Goal: Task Accomplishment & Management: Manage account settings

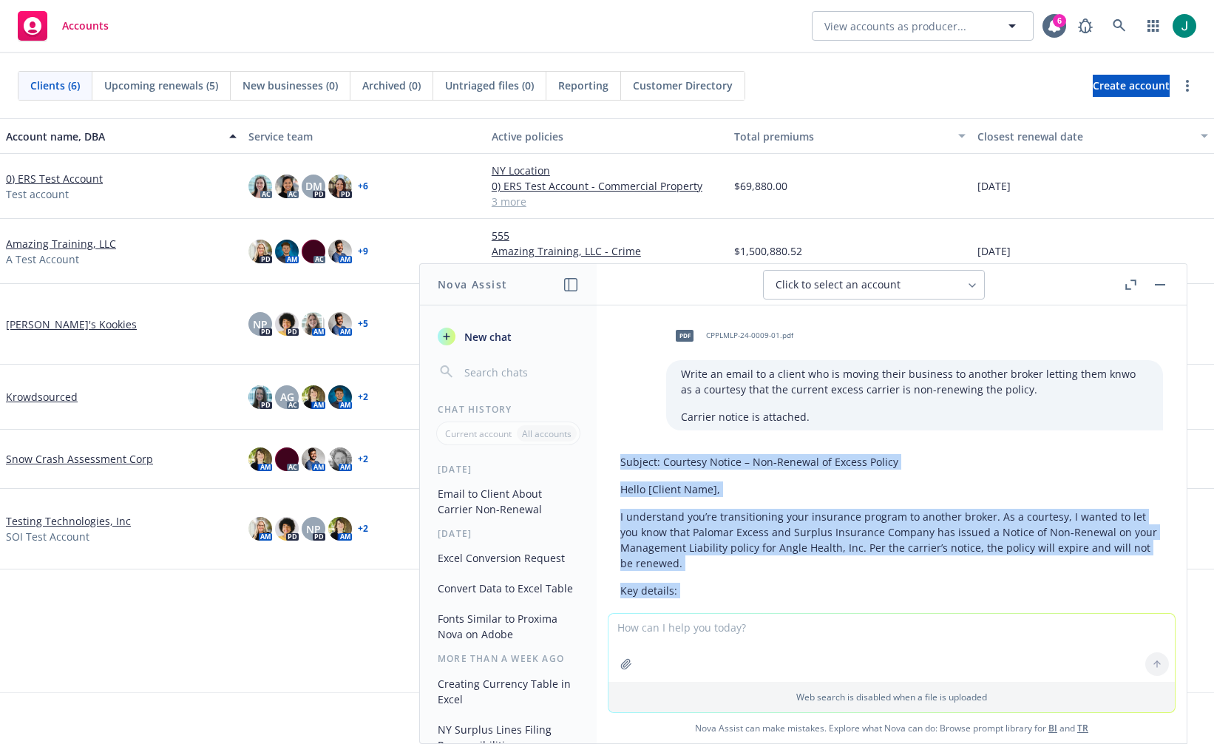
scroll to position [371, 0]
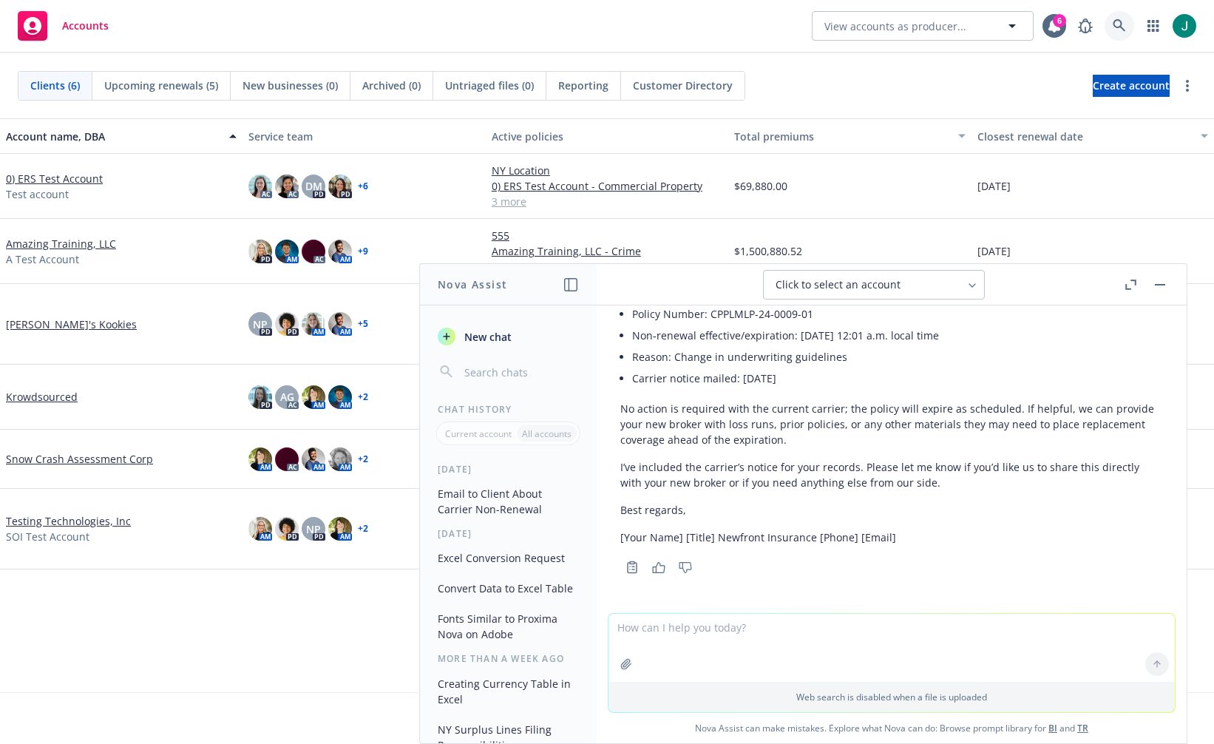
click at [1114, 27] on link at bounding box center [1120, 26] width 30 height 30
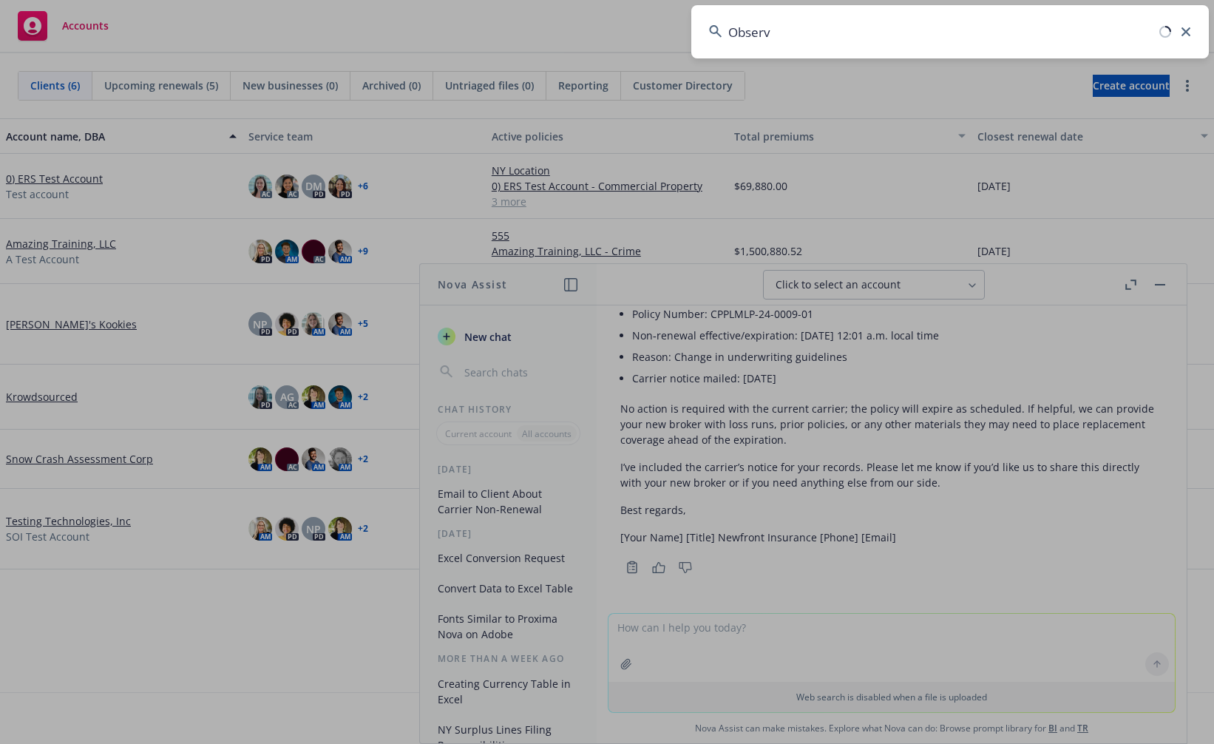
type input "Observo"
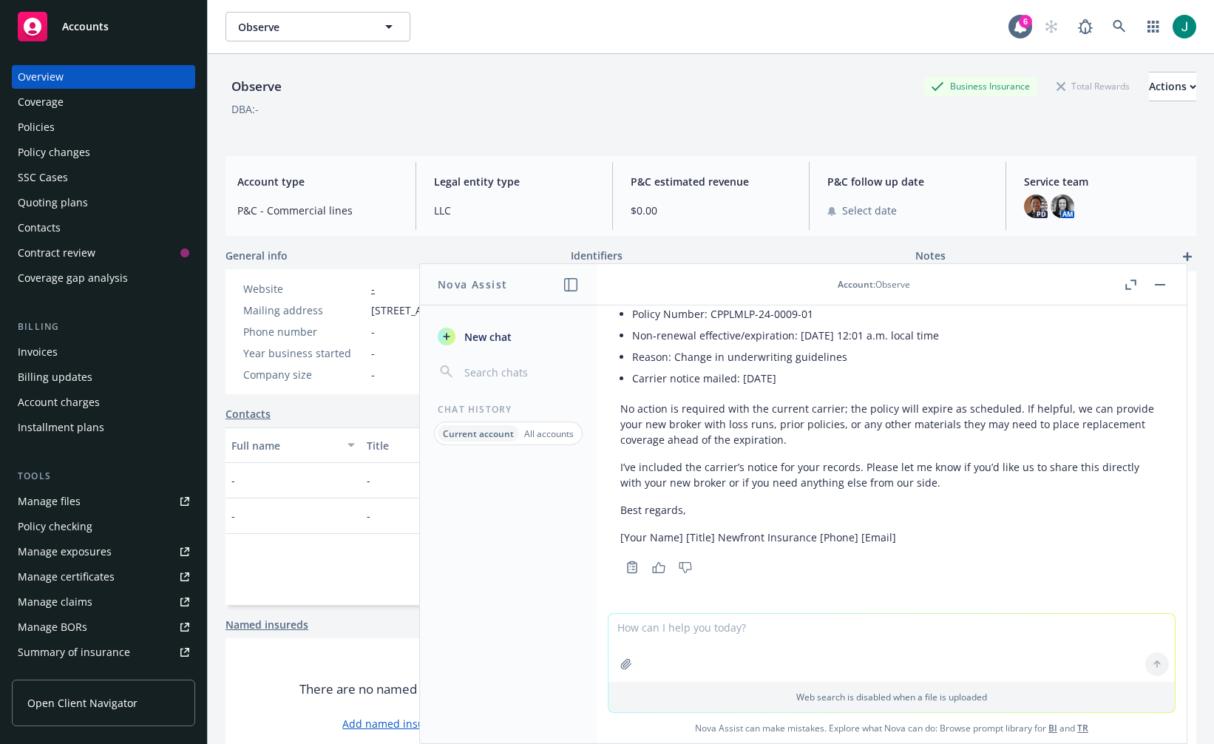
click at [51, 126] on div "Policies" at bounding box center [36, 127] width 37 height 24
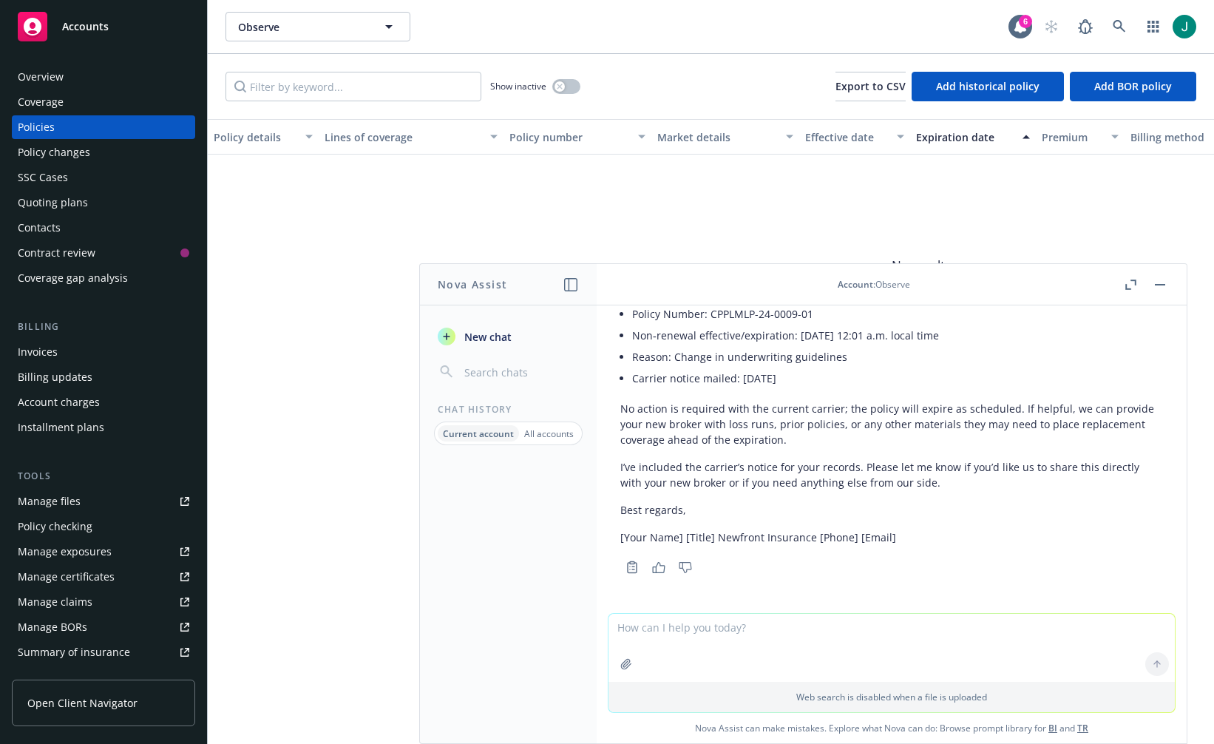
click at [1160, 286] on button "button" at bounding box center [1160, 285] width 18 height 18
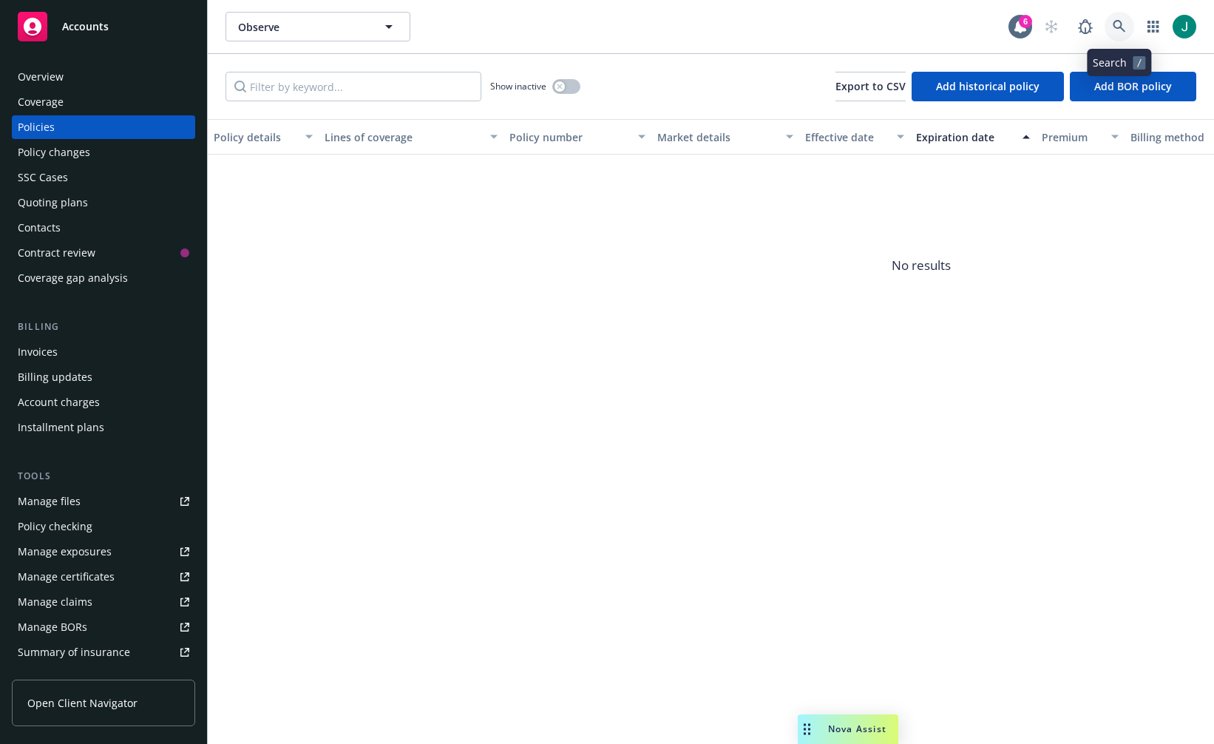
click at [1119, 27] on icon at bounding box center [1119, 26] width 13 height 13
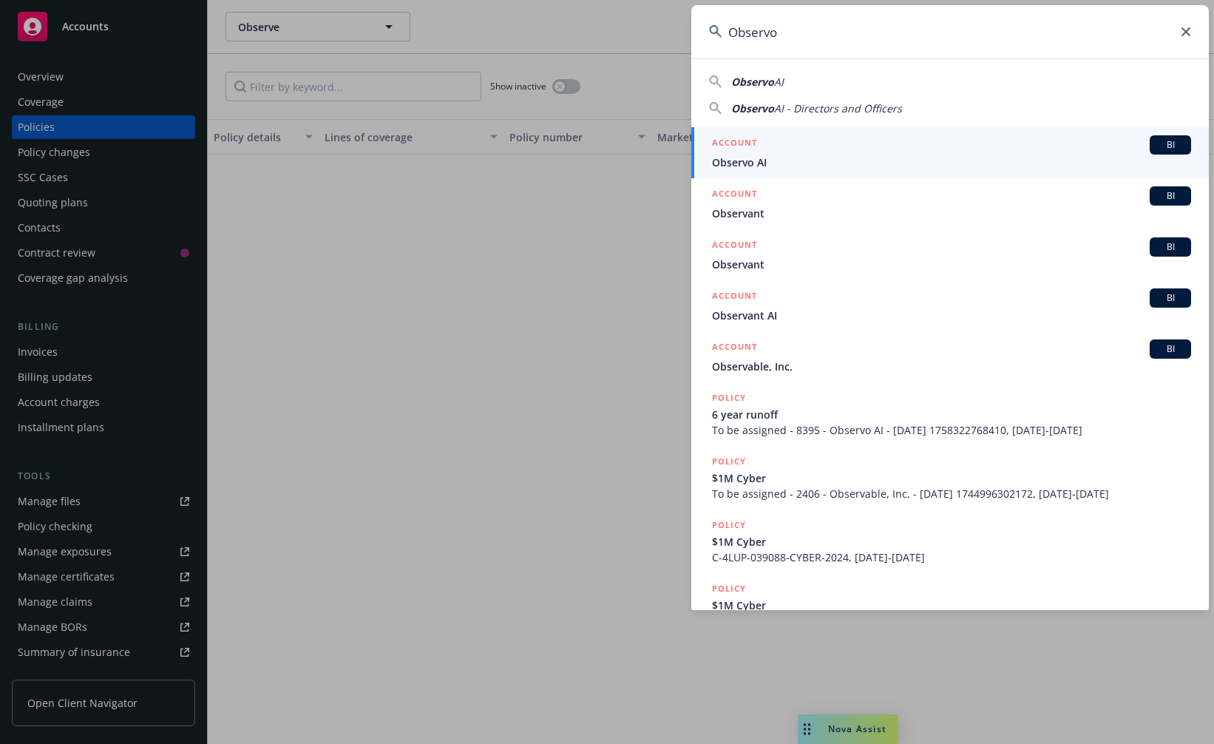
type input "Observo"
click at [807, 150] on div "ACCOUNT BI" at bounding box center [951, 144] width 479 height 19
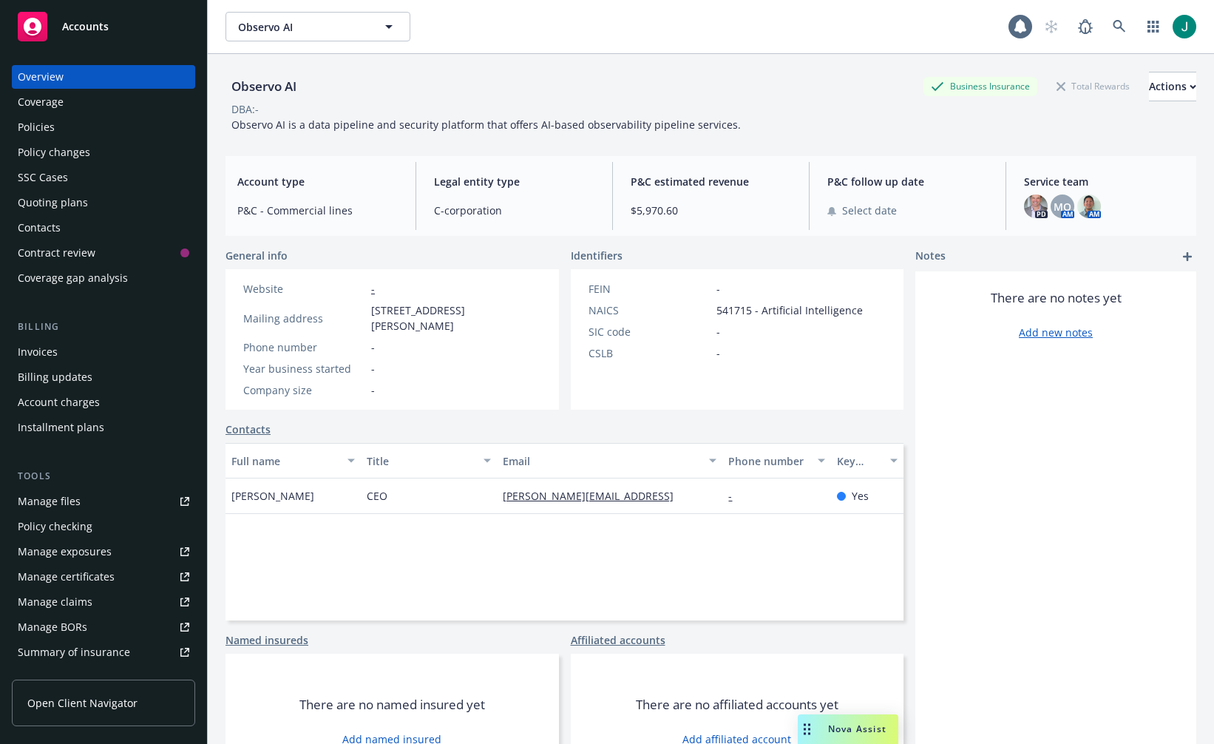
click at [65, 125] on div "Policies" at bounding box center [104, 127] width 172 height 24
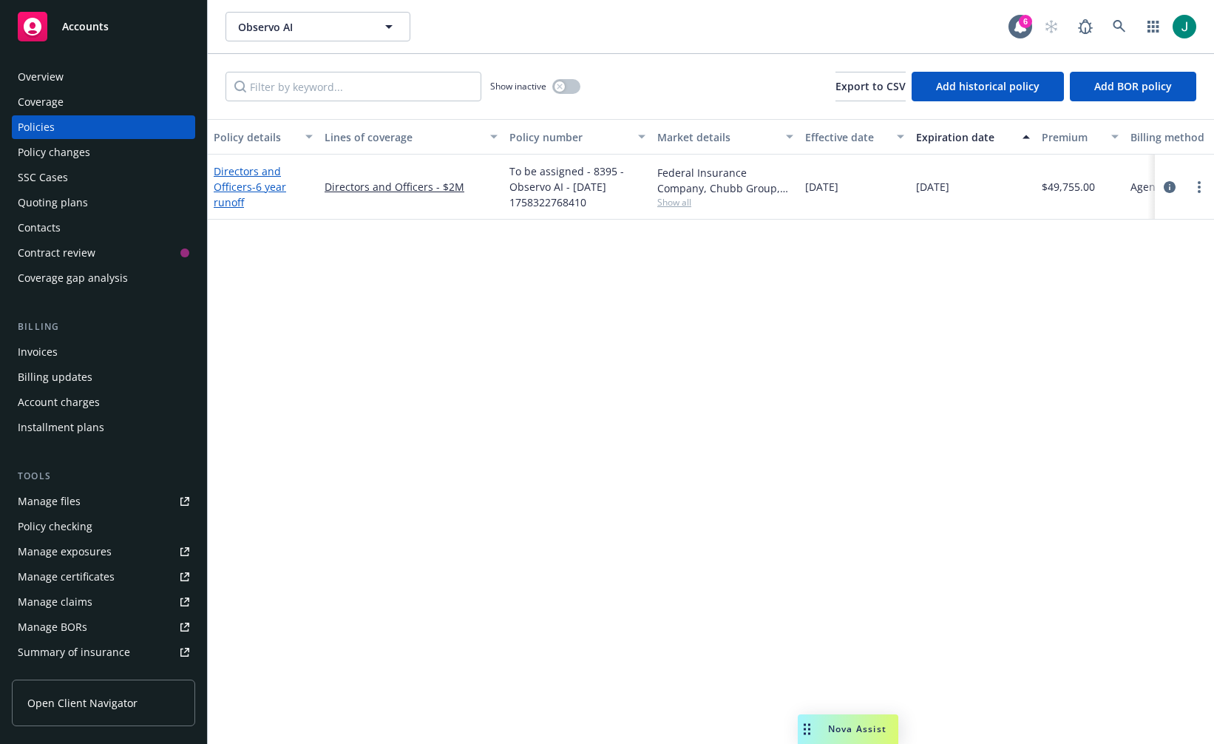
click at [247, 187] on link "Directors and Officers - 6 year runoff" at bounding box center [250, 186] width 72 height 45
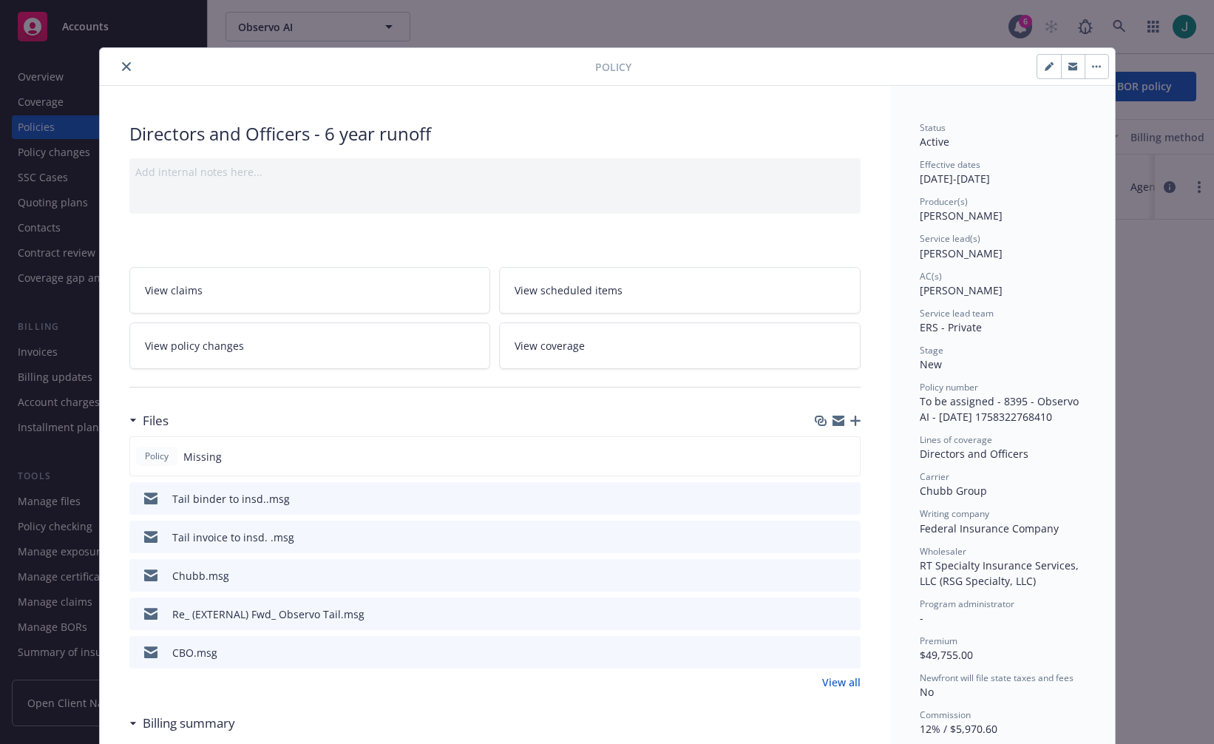
click at [852, 421] on icon "button" at bounding box center [855, 421] width 10 height 10
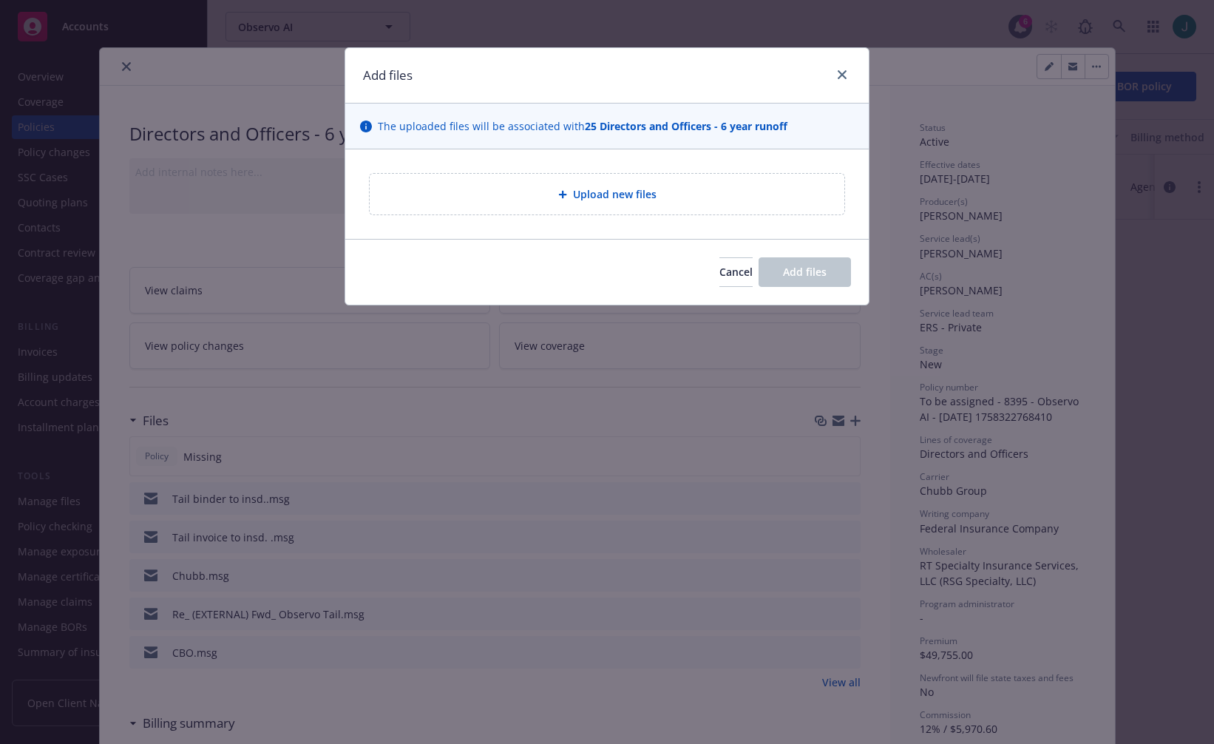
click at [649, 192] on span "Upload new files" at bounding box center [615, 194] width 84 height 16
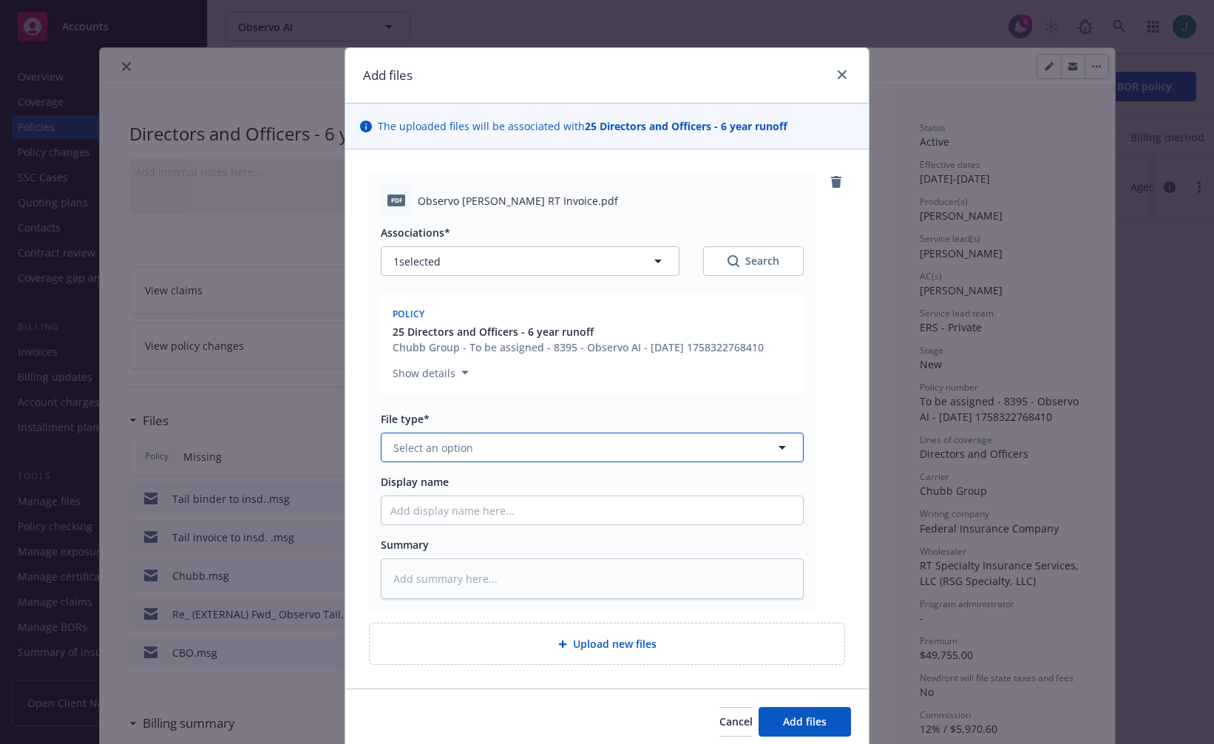
click at [467, 446] on button "Select an option" at bounding box center [592, 448] width 423 height 30
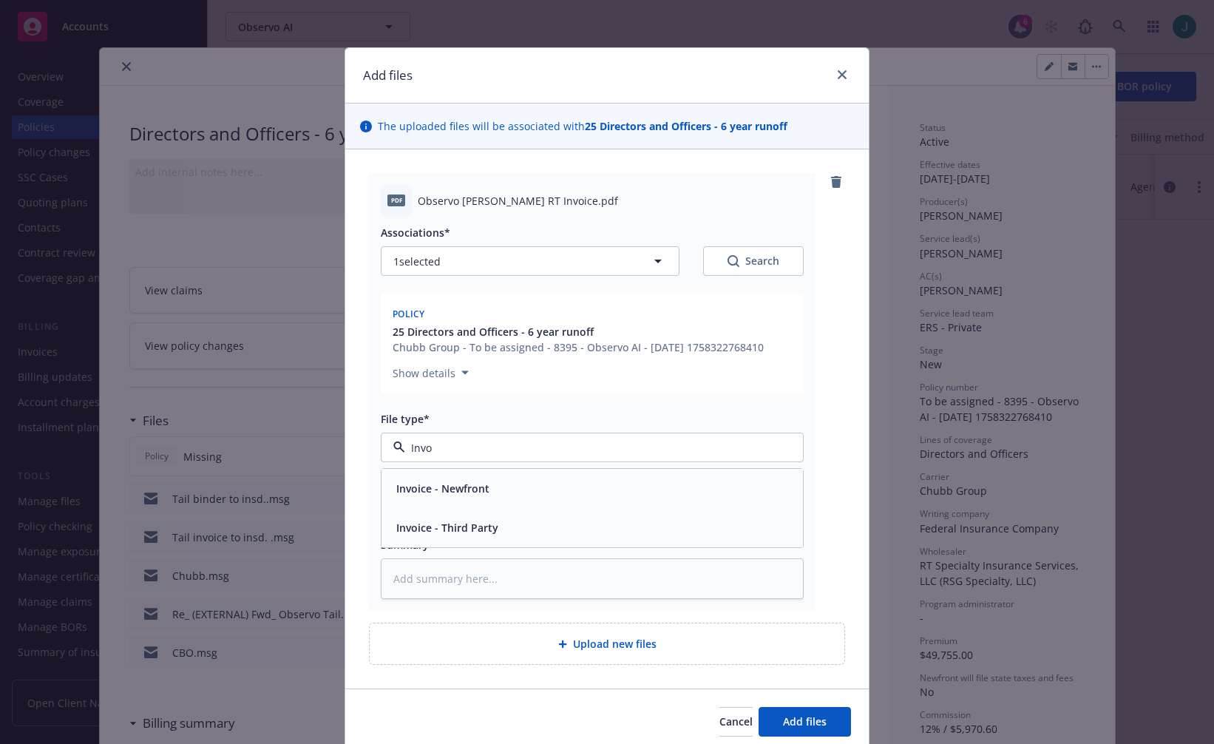
type input "Invoi"
click at [476, 532] on span "Invoice - Third Party" at bounding box center [447, 528] width 102 height 16
click at [649, 259] on icon "button" at bounding box center [658, 261] width 18 height 18
type textarea "x"
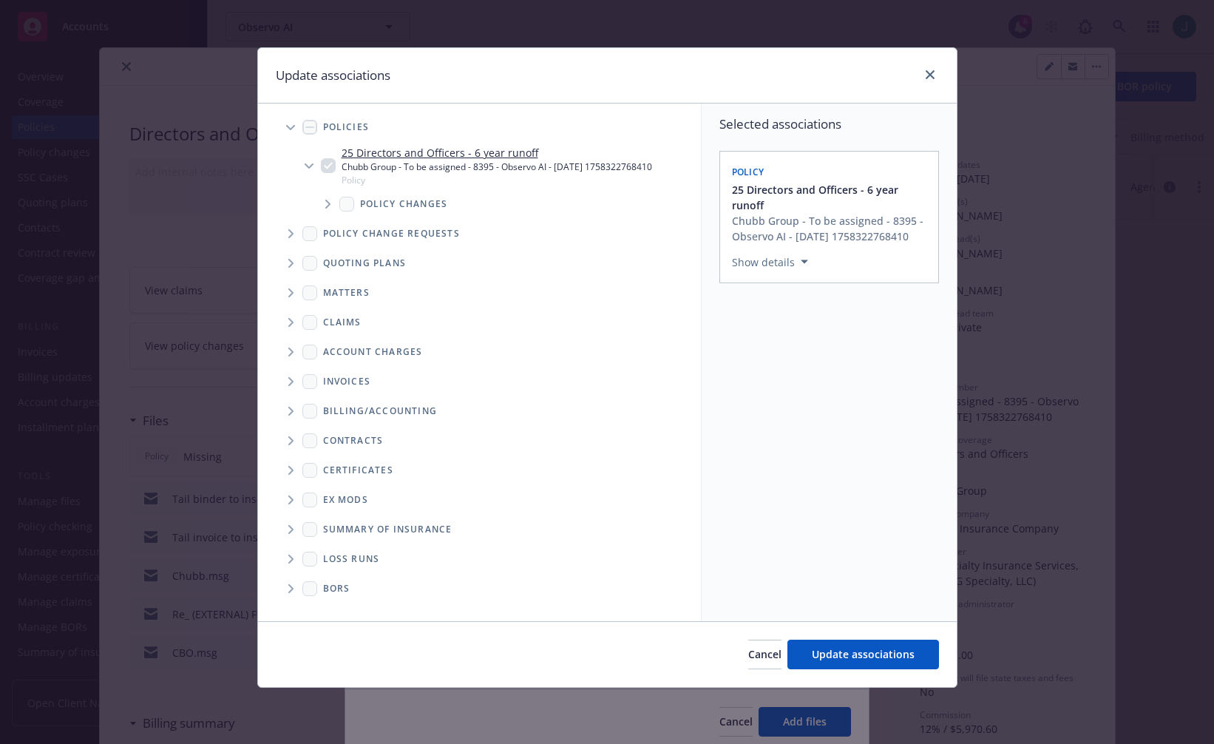
click at [293, 379] on icon "Tree Example" at bounding box center [291, 381] width 6 height 9
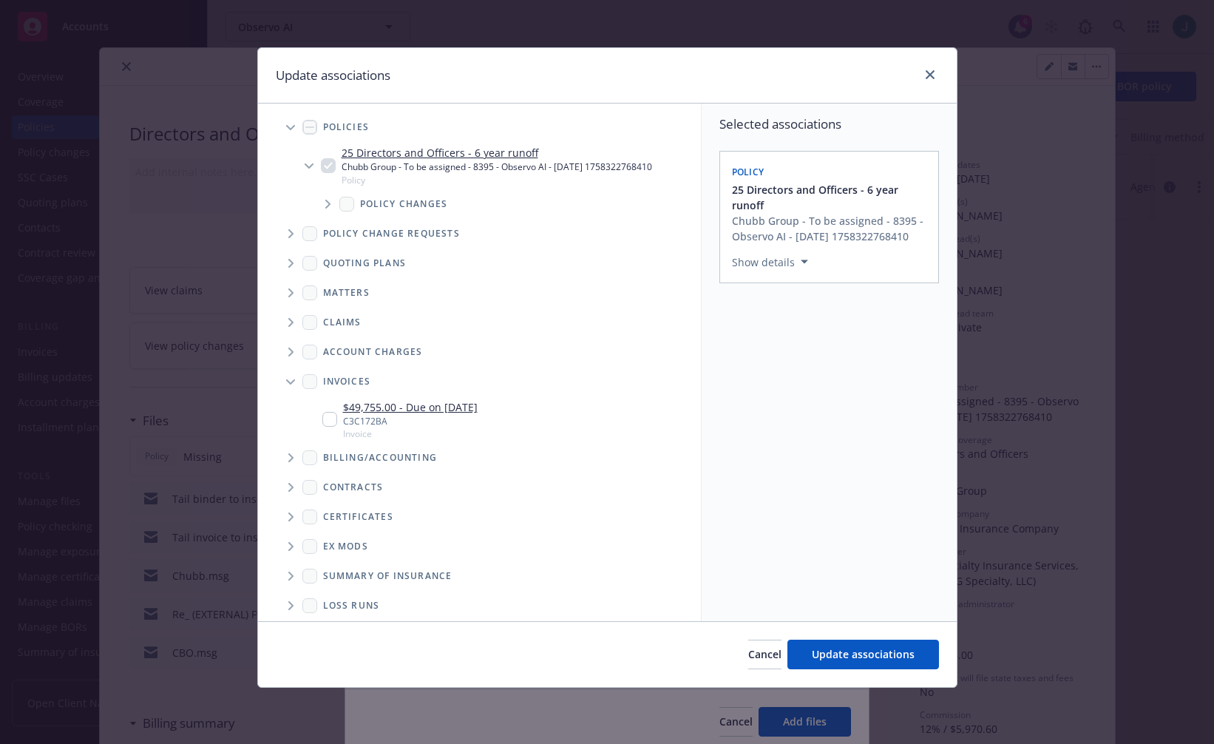
click at [331, 418] on input "Tree Example" at bounding box center [329, 419] width 15 height 15
checkbox input "true"
click at [827, 652] on span "Update associations" at bounding box center [863, 654] width 103 height 14
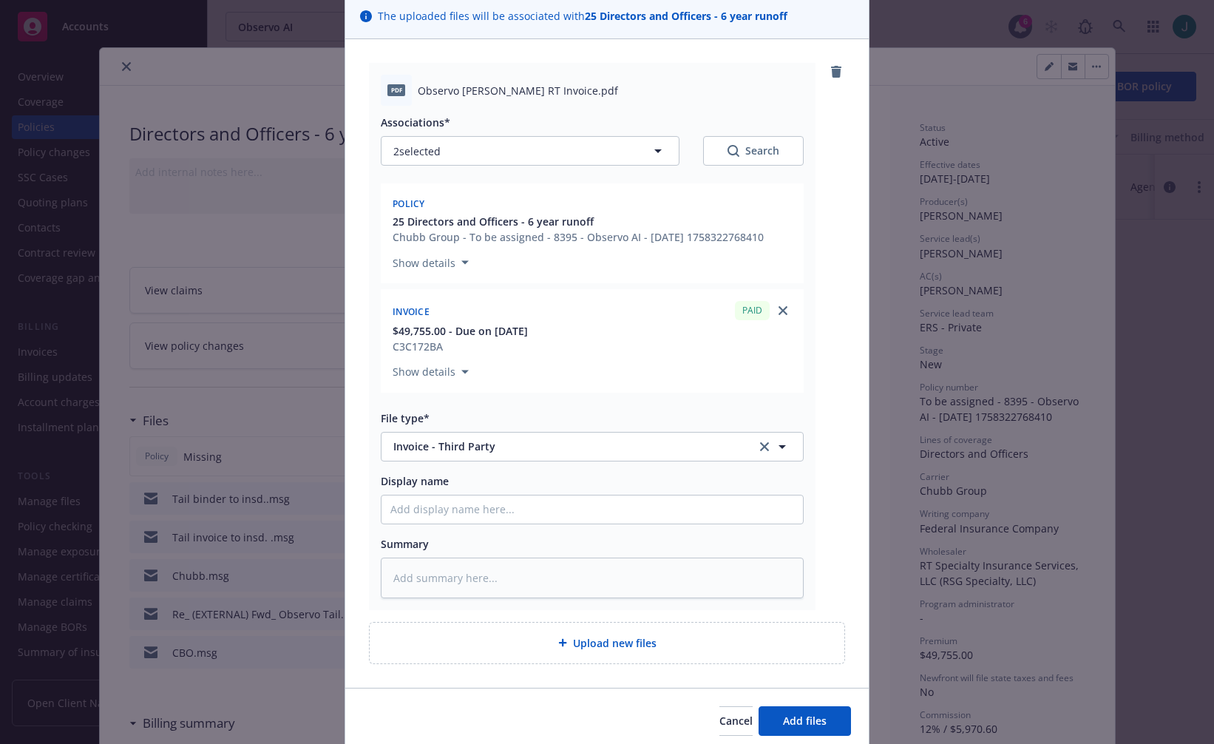
scroll to position [168, 0]
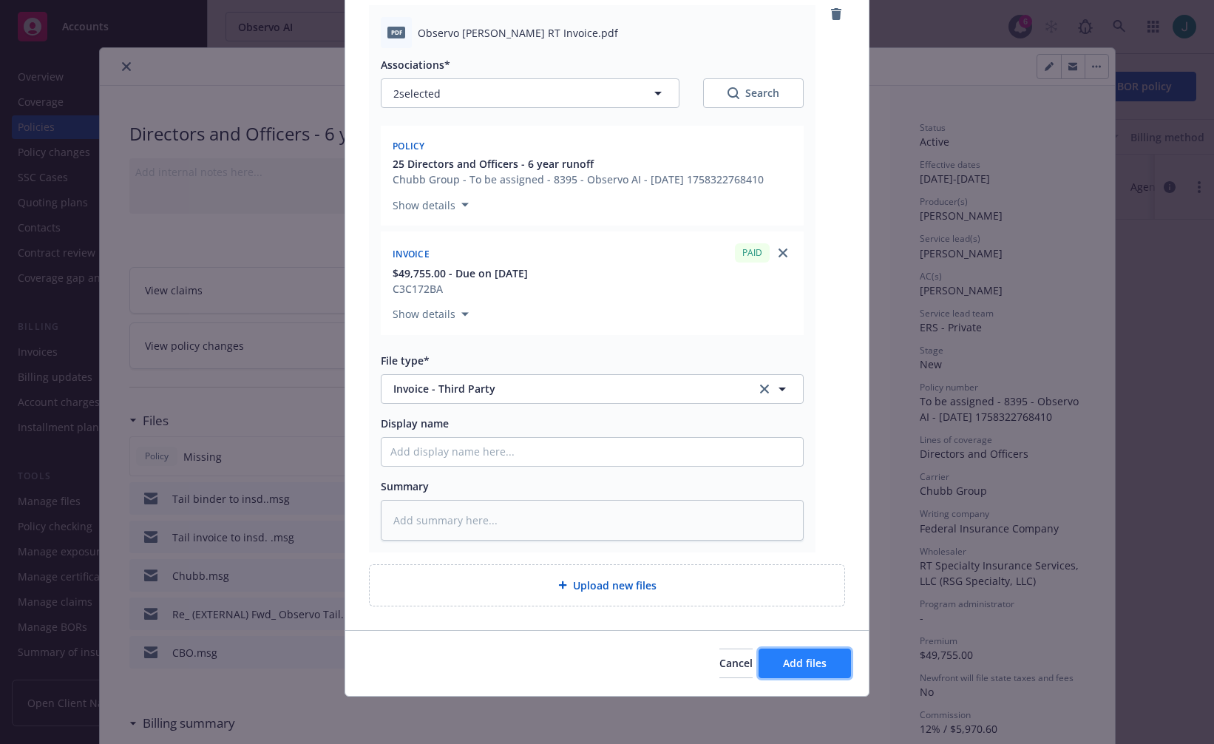
click at [799, 667] on span "Add files" at bounding box center [805, 663] width 44 height 14
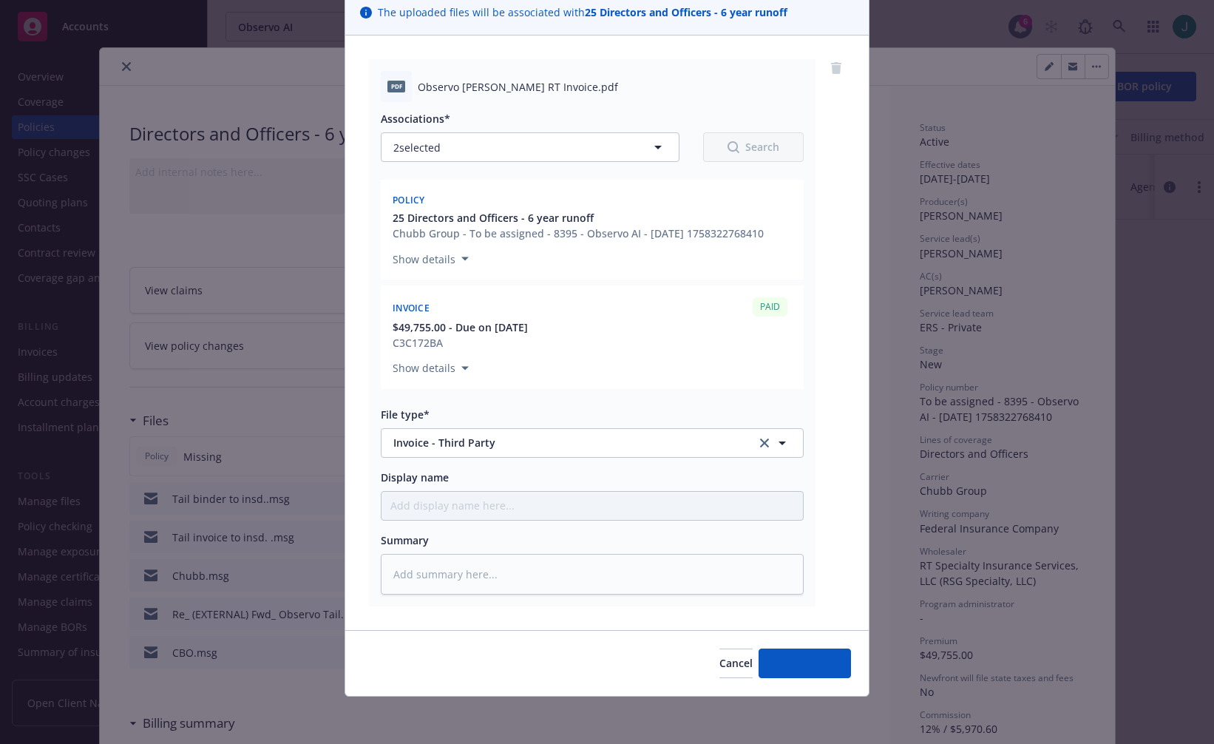
scroll to position [114, 0]
type textarea "x"
